Goal: Task Accomplishment & Management: Manage account settings

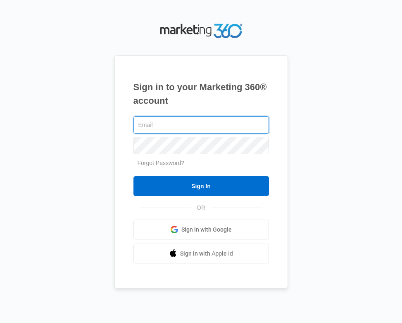
type input "[EMAIL_ADDRESS][DOMAIN_NAME]"
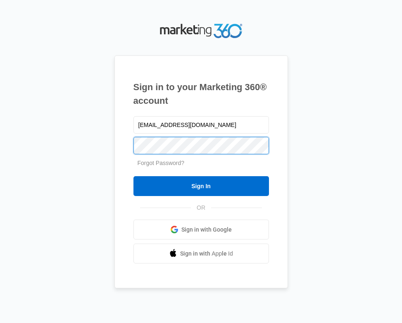
click at [201, 186] on input "Sign In" at bounding box center [202, 186] width 136 height 20
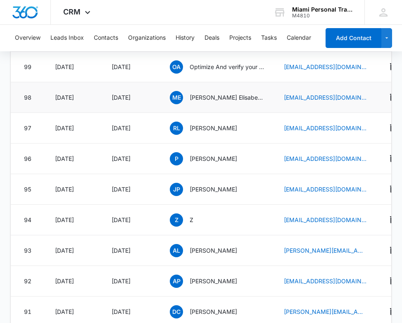
scroll to position [480, 0]
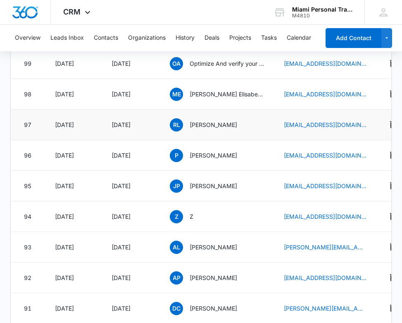
click at [198, 131] on div "RL Richard Leeds" at bounding box center [217, 124] width 94 height 13
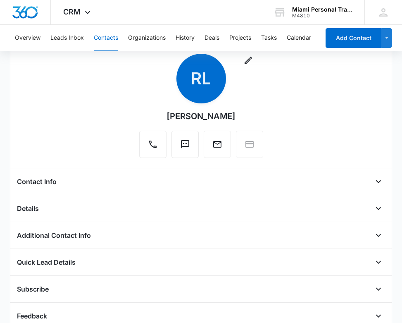
scroll to position [30, 0]
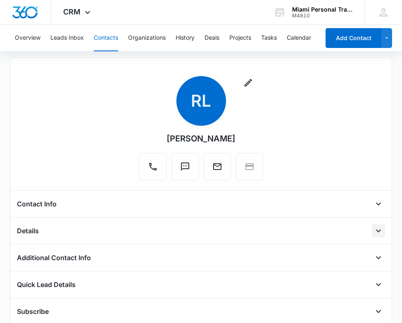
click at [381, 234] on icon "Open" at bounding box center [379, 231] width 10 height 10
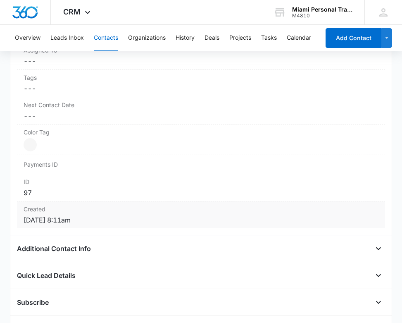
scroll to position [318, 0]
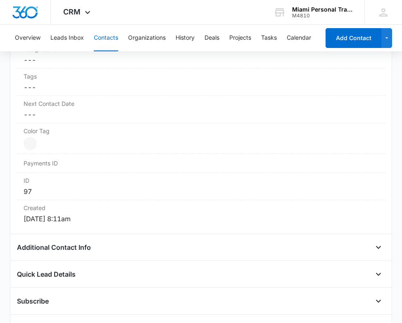
click at [381, 240] on div "Remove RL Richard Leeds Contact Info Name Cancel Save Changes Richard Leeds Pho…" at bounding box center [201, 74] width 382 height 609
click at [380, 244] on icon "Open" at bounding box center [379, 247] width 10 height 10
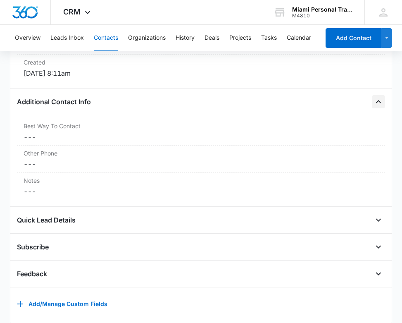
scroll to position [465, 0]
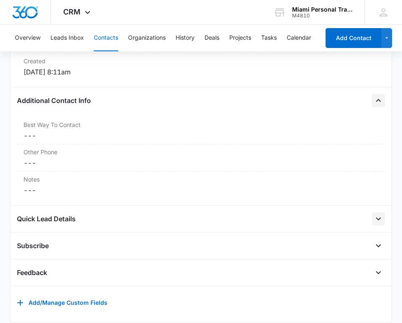
click at [372, 219] on button "Open" at bounding box center [378, 218] width 13 height 13
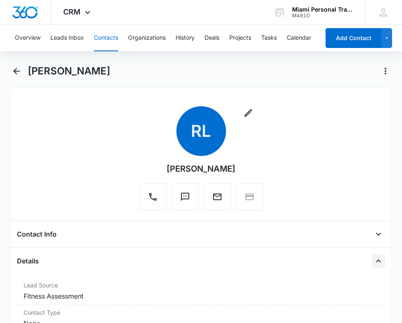
scroll to position [0, 0]
click at [20, 73] on icon "Back" at bounding box center [17, 71] width 10 height 10
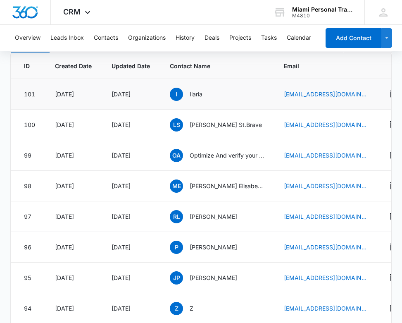
scroll to position [389, 0]
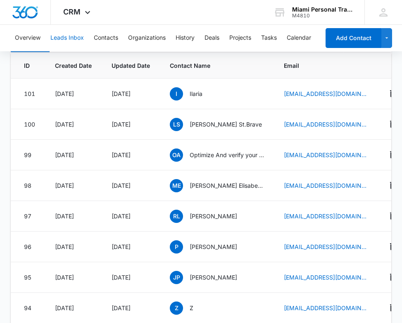
click at [69, 42] on button "Leads Inbox" at bounding box center [67, 38] width 34 height 26
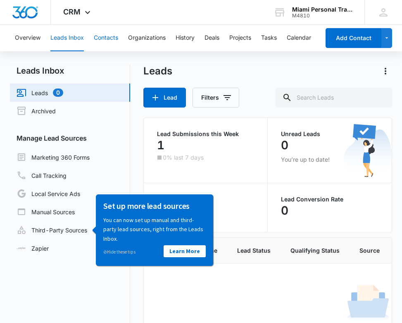
click at [110, 43] on button "Contacts" at bounding box center [106, 38] width 24 height 26
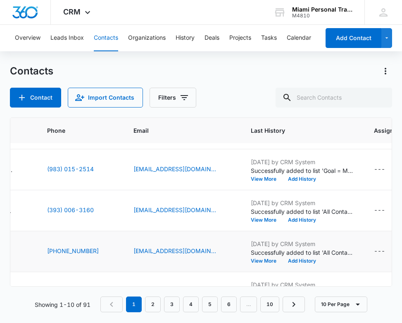
scroll to position [76, 175]
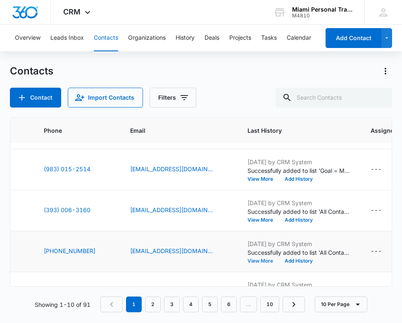
click at [259, 262] on button "View More" at bounding box center [263, 261] width 31 height 5
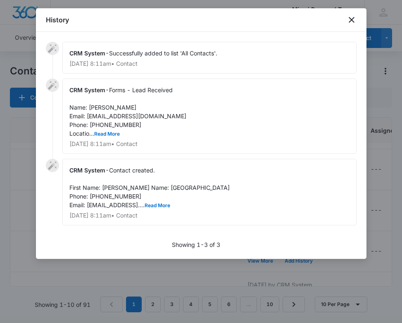
scroll to position [0, 0]
click at [113, 134] on button "Read More" at bounding box center [107, 134] width 26 height 5
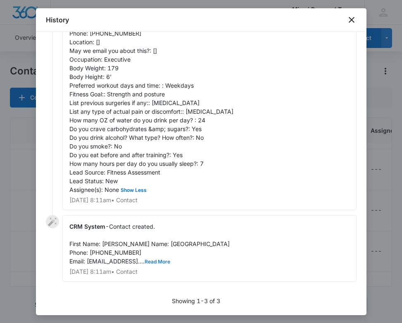
click at [167, 261] on button "Read More" at bounding box center [158, 261] width 26 height 5
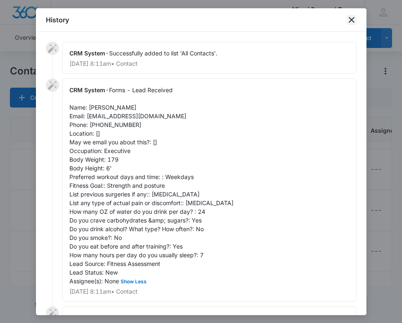
click at [356, 20] on icon "close" at bounding box center [352, 20] width 10 height 10
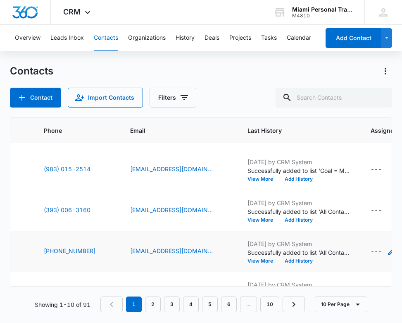
click at [377, 255] on div "---" at bounding box center [376, 252] width 11 height 10
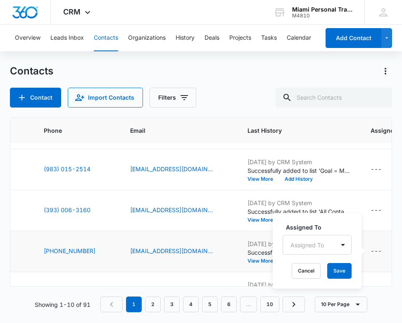
click at [195, 238] on td "richardbleeds@gmail.com" at bounding box center [178, 251] width 117 height 41
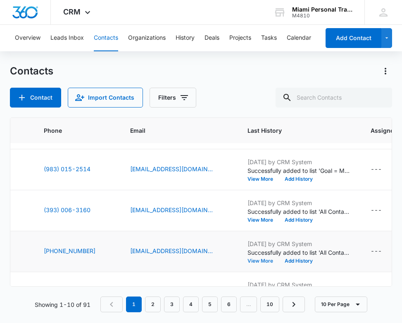
click at [263, 259] on button "View More" at bounding box center [263, 261] width 31 height 5
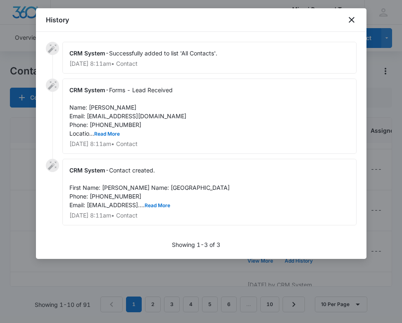
click at [163, 55] on span "Successfully added to list 'All Contacts'." at bounding box center [163, 53] width 108 height 7
click at [109, 135] on button "Read More" at bounding box center [107, 134] width 26 height 5
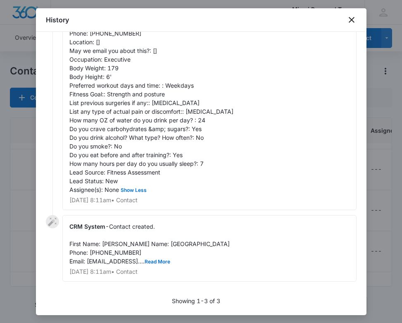
scroll to position [100, 0]
click at [170, 260] on button "Read More" at bounding box center [158, 261] width 26 height 5
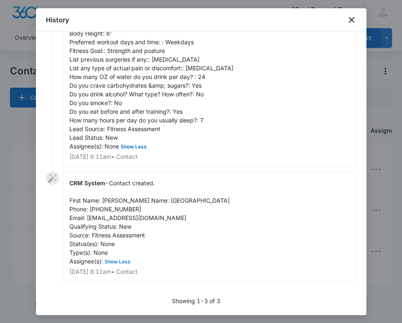
scroll to position [144, 0]
click at [352, 22] on icon "close" at bounding box center [352, 20] width 10 height 10
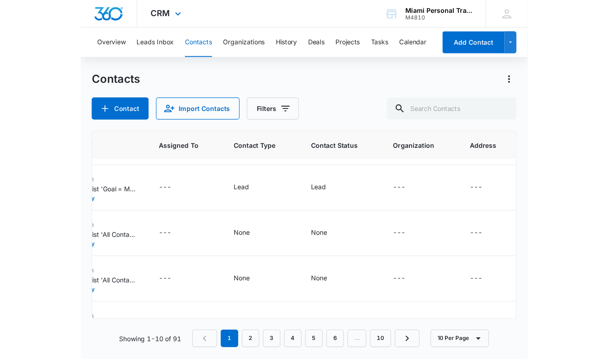
scroll to position [77, 280]
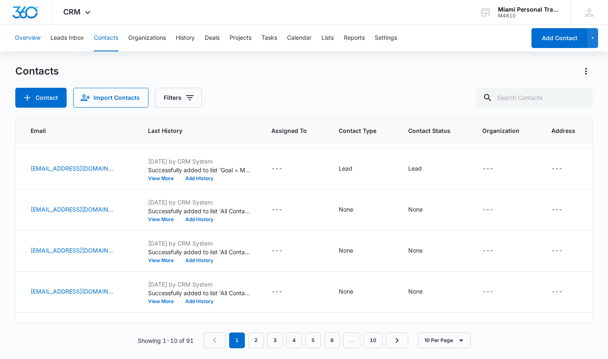
click at [25, 36] on button "Overview" at bounding box center [28, 38] width 26 height 26
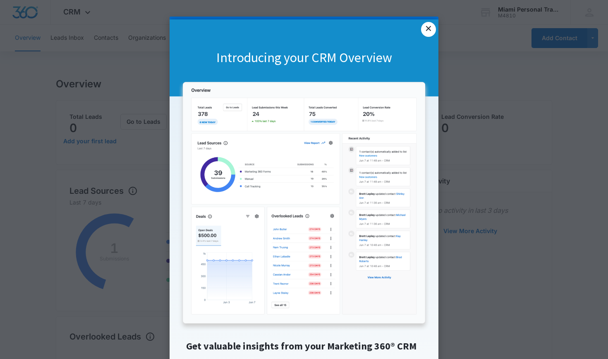
click at [402, 31] on link "×" at bounding box center [428, 29] width 15 height 15
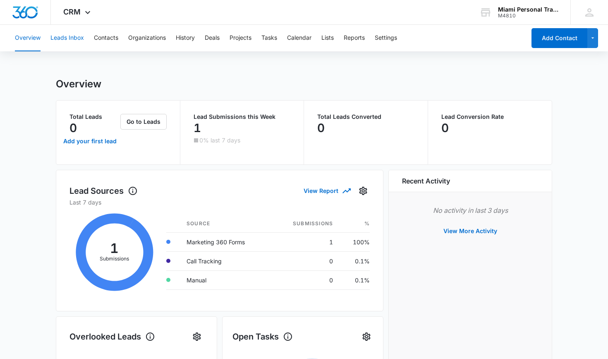
click at [64, 38] on button "Leads Inbox" at bounding box center [67, 38] width 34 height 26
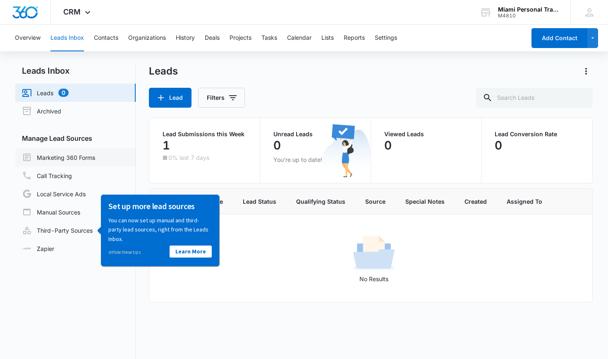
click at [74, 153] on link "Marketing 360 Forms" at bounding box center [58, 157] width 73 height 10
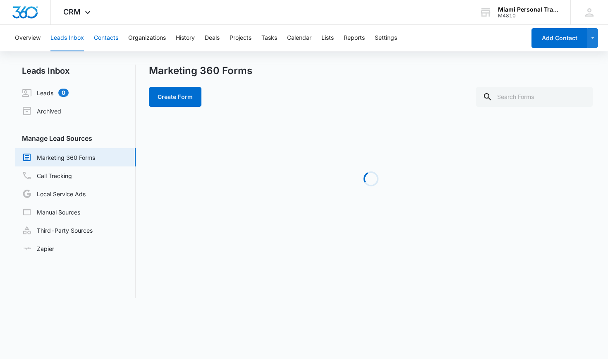
click at [110, 40] on button "Contacts" at bounding box center [106, 38] width 24 height 26
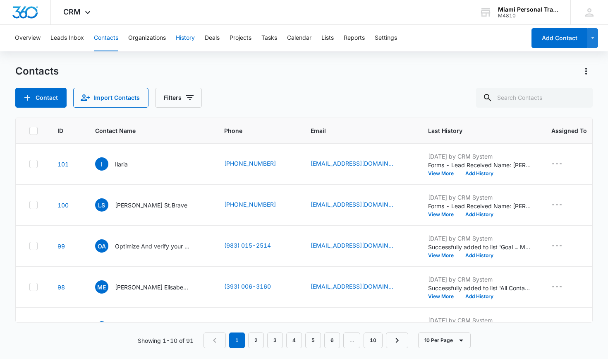
click at [184, 37] on button "History" at bounding box center [185, 38] width 19 height 26
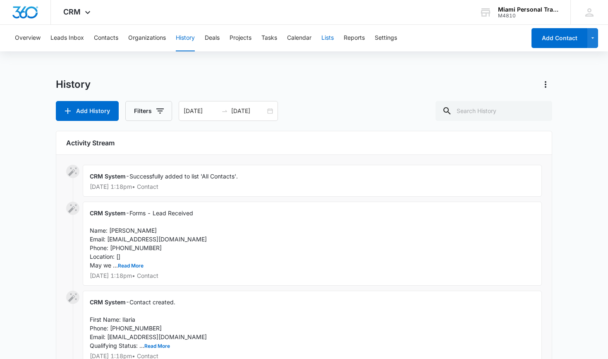
click at [332, 38] on button "Lists" at bounding box center [327, 38] width 12 height 26
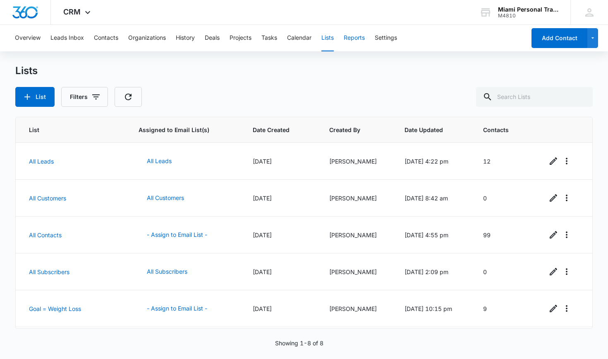
click at [349, 34] on button "Reports" at bounding box center [354, 38] width 21 height 26
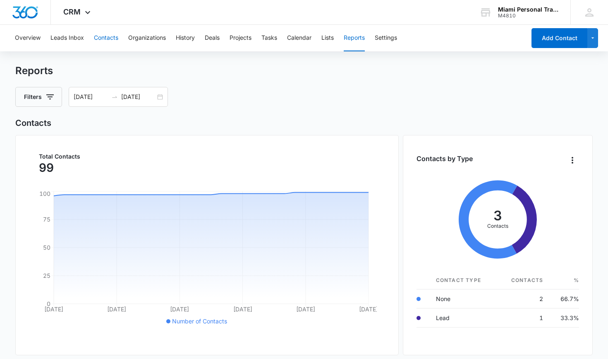
click at [108, 36] on button "Contacts" at bounding box center [106, 38] width 24 height 26
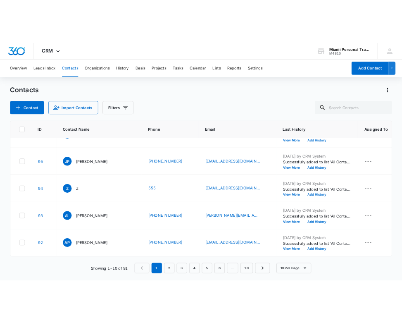
scroll to position [231, 0]
